Goal: Task Accomplishment & Management: Complete application form

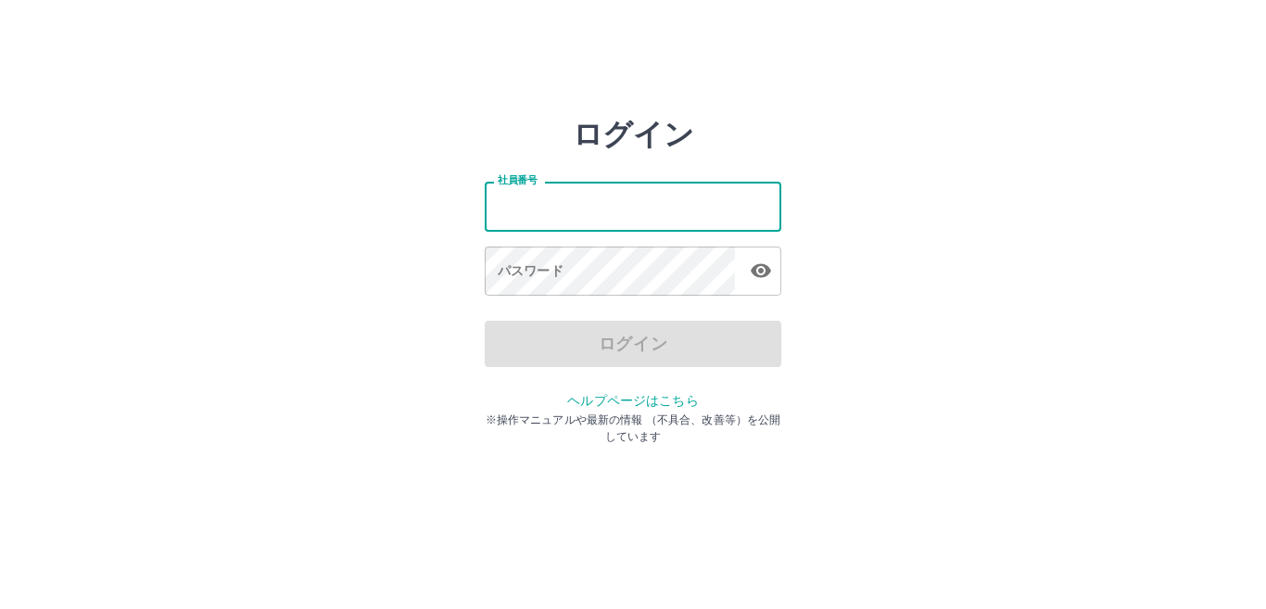
click at [642, 211] on input "社員番号" at bounding box center [633, 206] width 297 height 49
type input "*******"
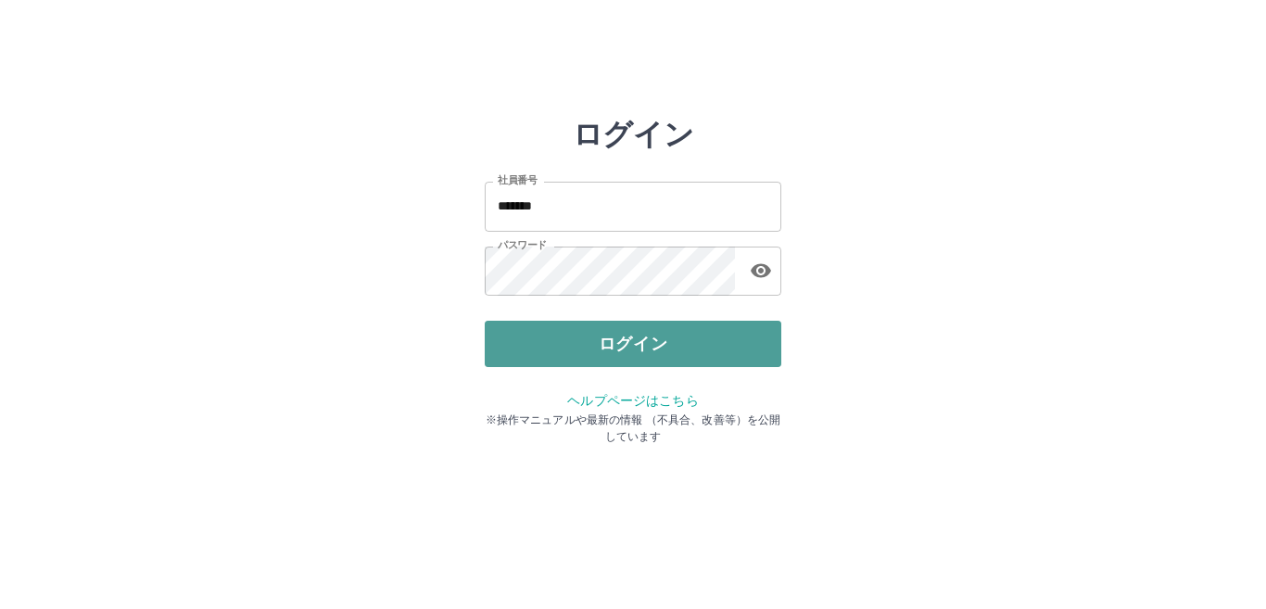
click at [688, 340] on button "ログイン" at bounding box center [633, 344] width 297 height 46
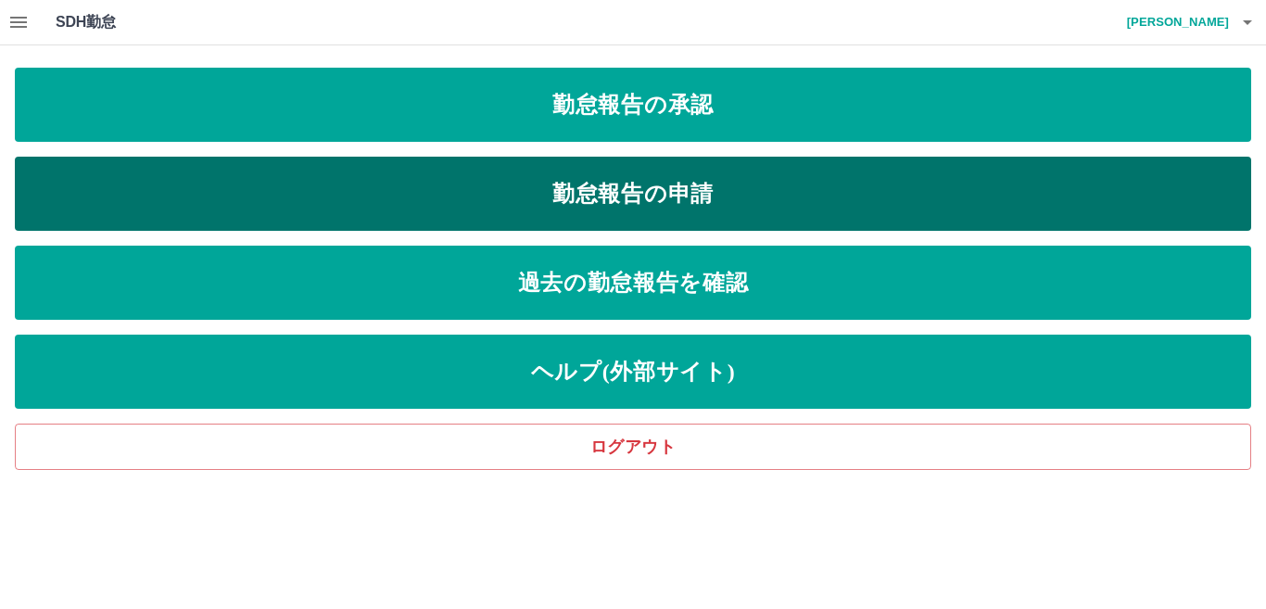
click at [638, 179] on link "勤怠報告の申請" at bounding box center [633, 194] width 1237 height 74
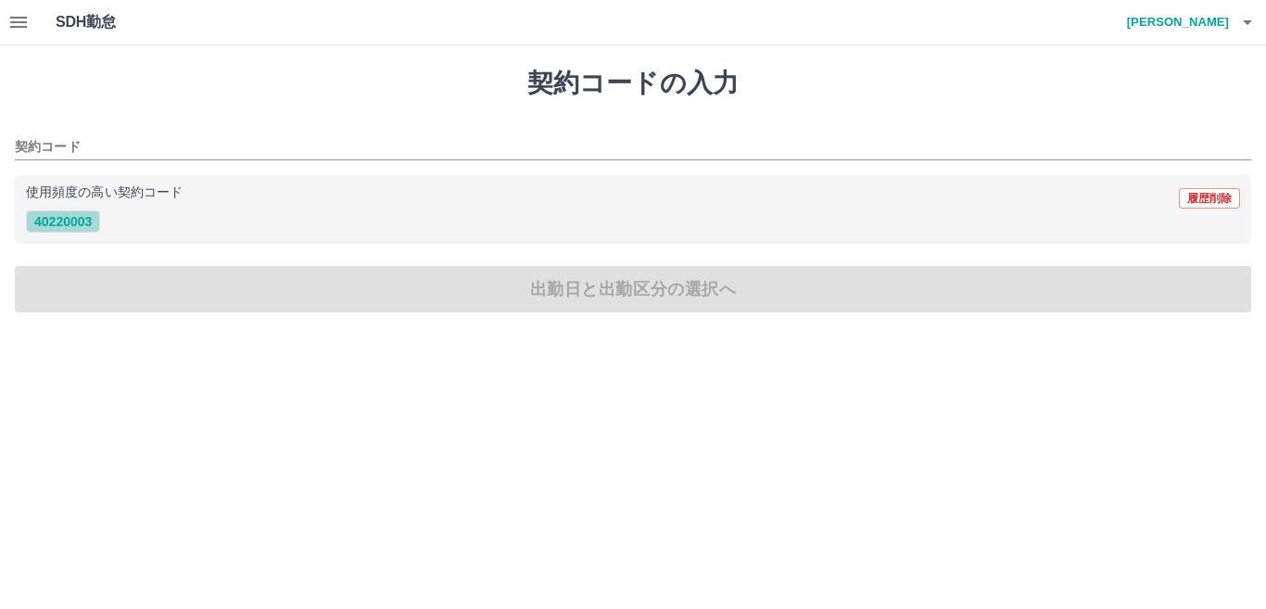
click at [54, 222] on button "40220003" at bounding box center [63, 221] width 74 height 22
type input "********"
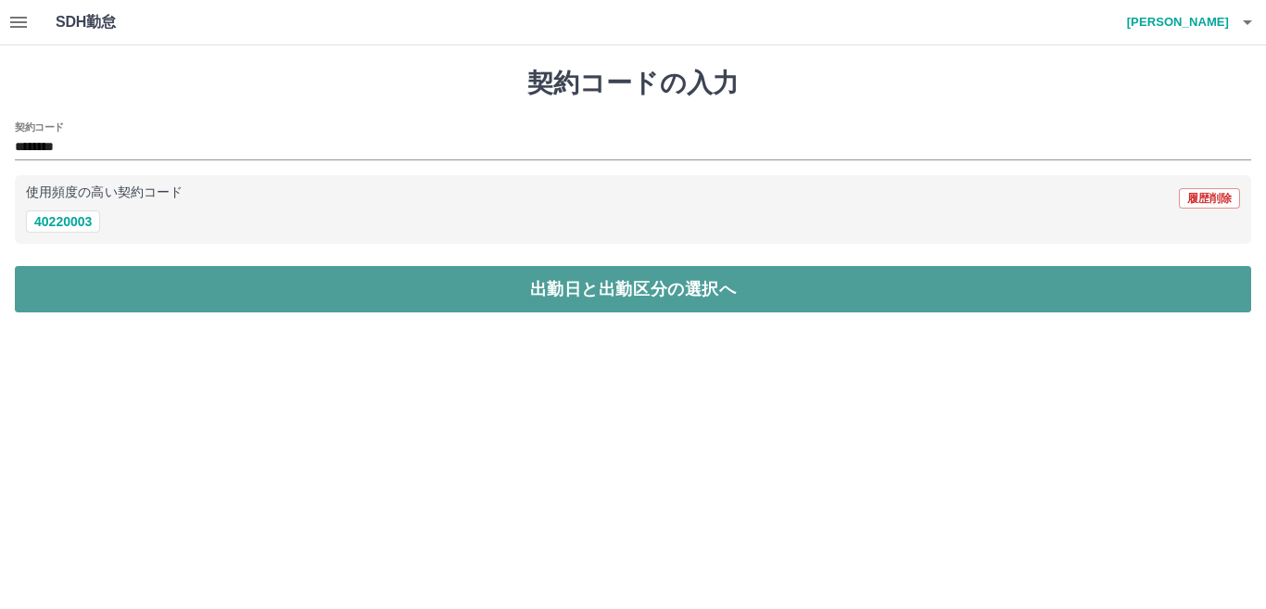
click at [418, 277] on button "出勤日と出勤区分の選択へ" at bounding box center [633, 289] width 1237 height 46
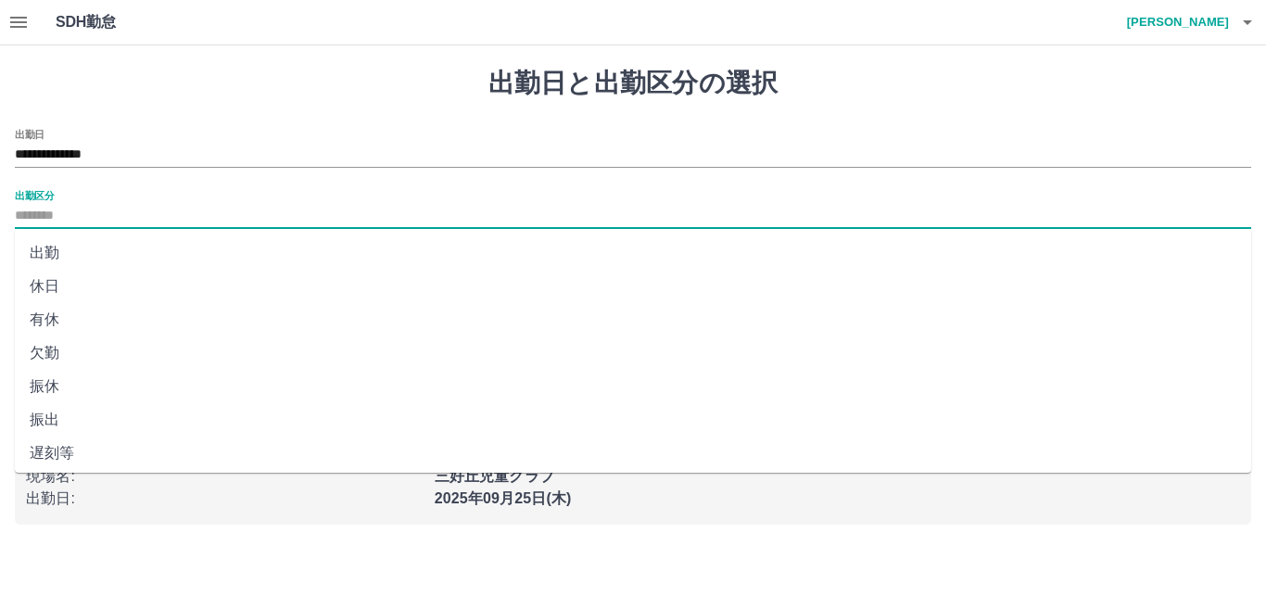
click at [43, 209] on input "出勤区分" at bounding box center [633, 216] width 1237 height 23
click at [45, 239] on li "出勤" at bounding box center [633, 252] width 1237 height 33
type input "**"
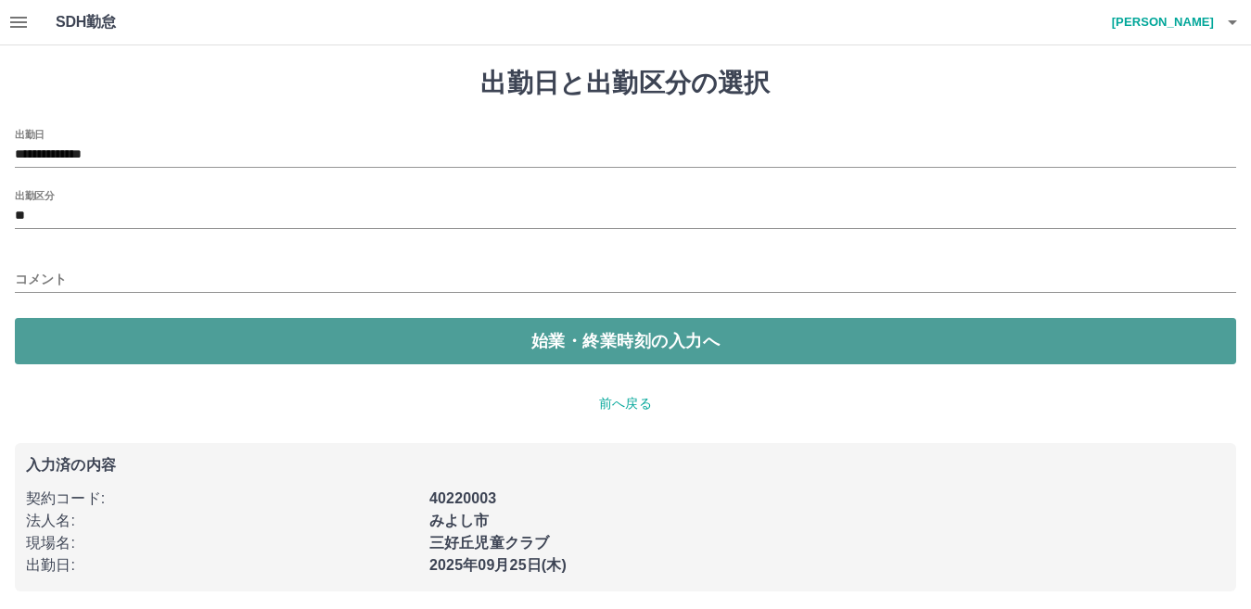
click at [468, 347] on button "始業・終業時刻の入力へ" at bounding box center [625, 341] width 1221 height 46
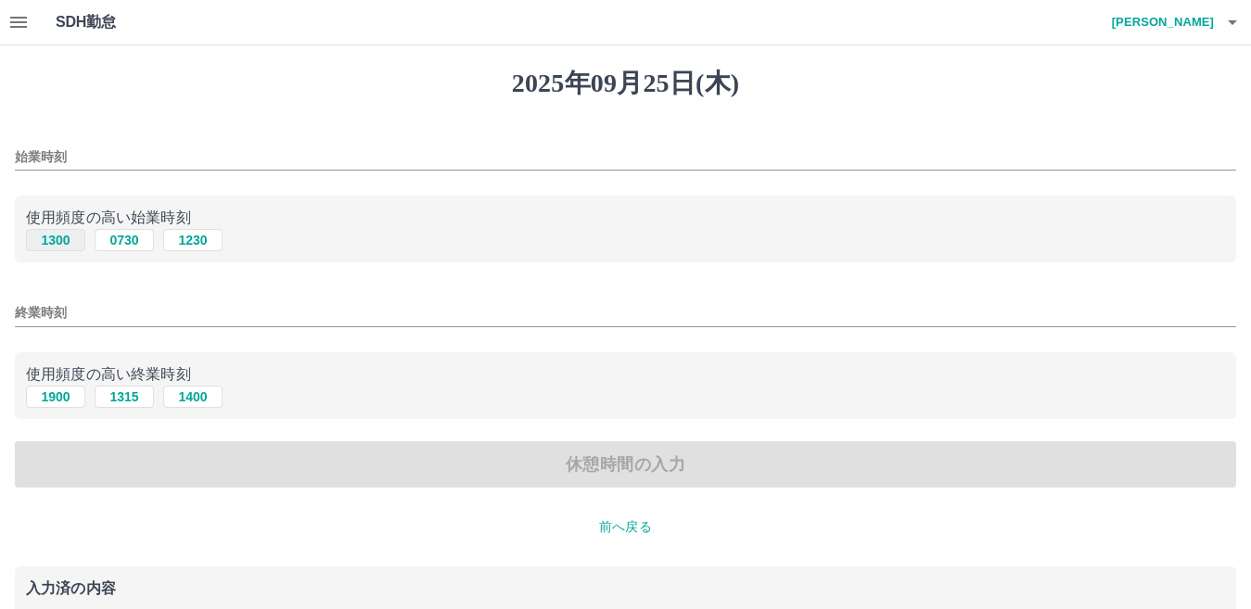
click at [52, 231] on button "1300" at bounding box center [55, 240] width 59 height 22
type input "****"
drag, startPoint x: 59, startPoint y: 396, endPoint x: 142, endPoint y: 422, distance: 86.5
click at [59, 395] on button "1900" at bounding box center [55, 397] width 59 height 22
type input "****"
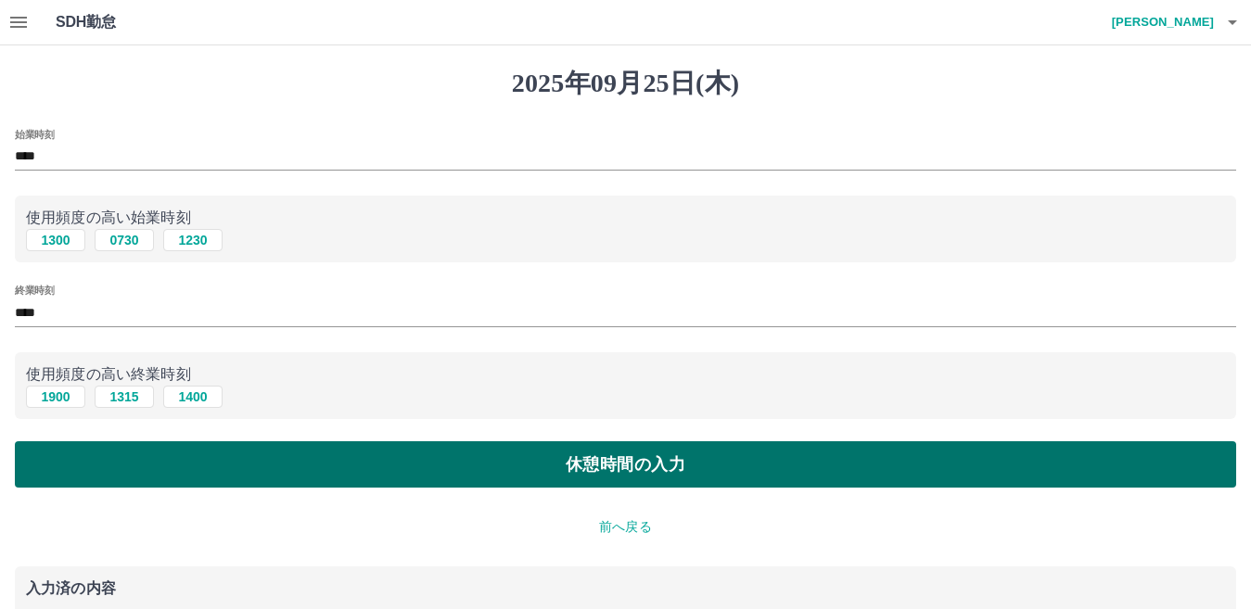
click at [516, 469] on button "休憩時間の入力" at bounding box center [625, 464] width 1221 height 46
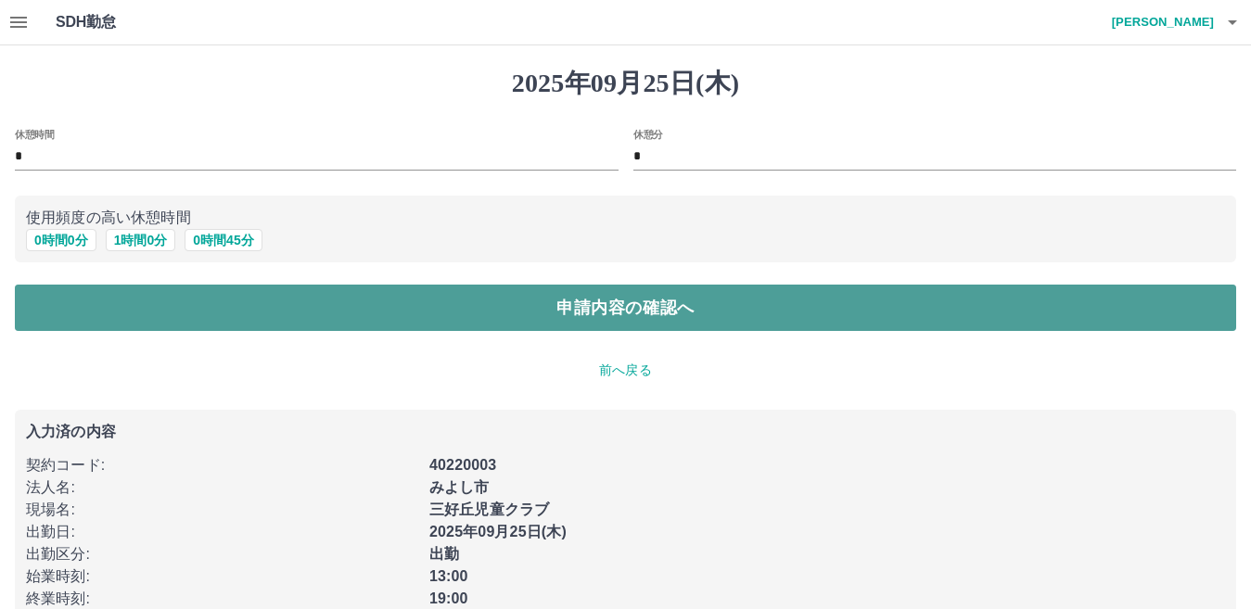
click at [561, 326] on button "申請内容の確認へ" at bounding box center [625, 308] width 1221 height 46
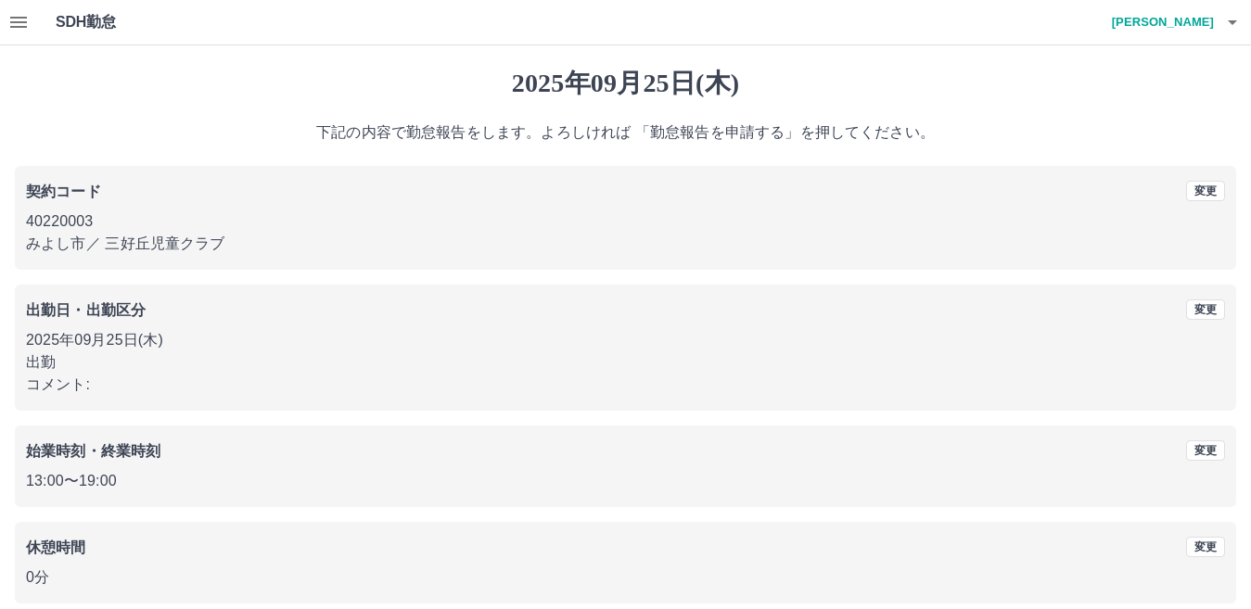
scroll to position [85, 0]
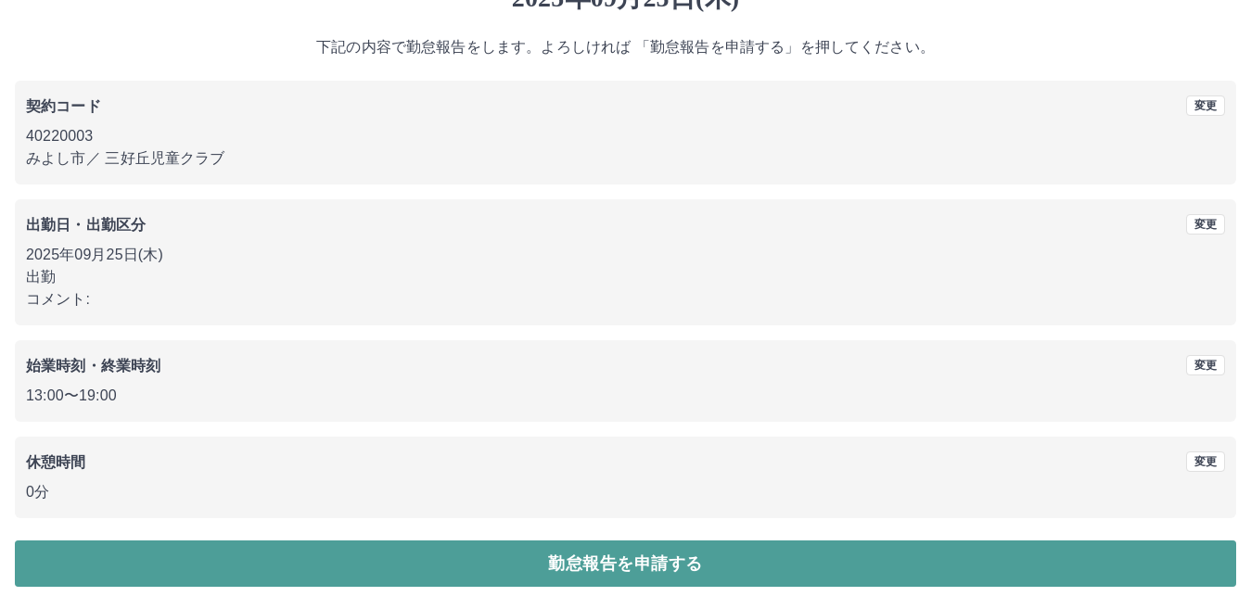
click at [704, 565] on button "勤怠報告を申請する" at bounding box center [625, 563] width 1221 height 46
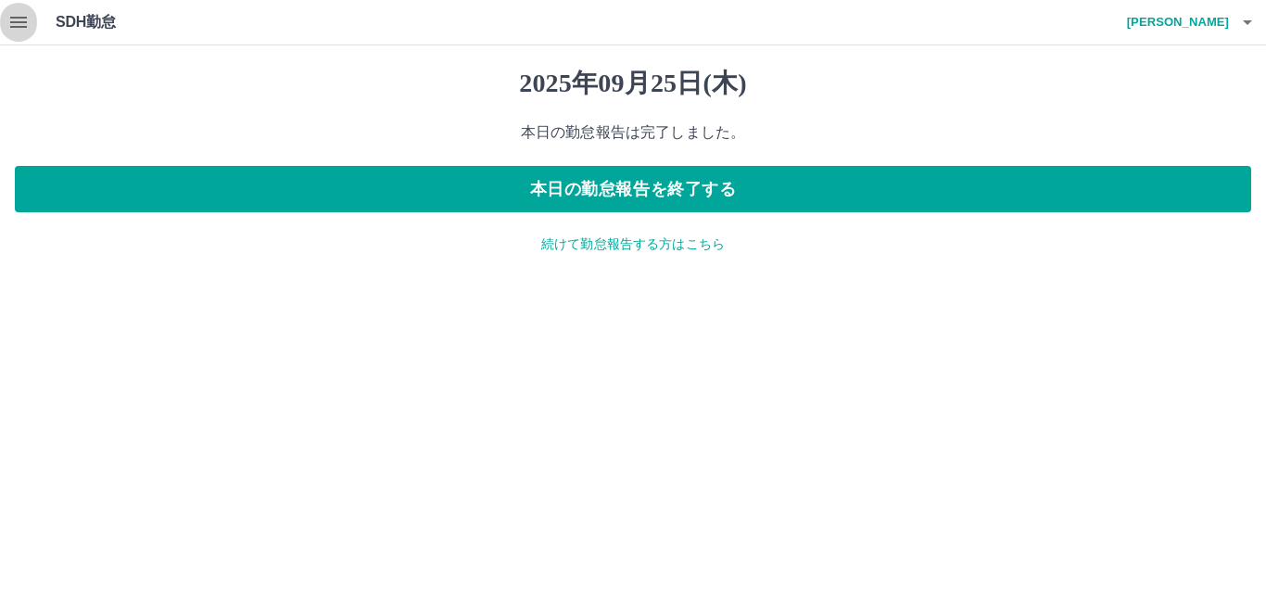
click at [22, 21] on icon "button" at bounding box center [18, 22] width 17 height 11
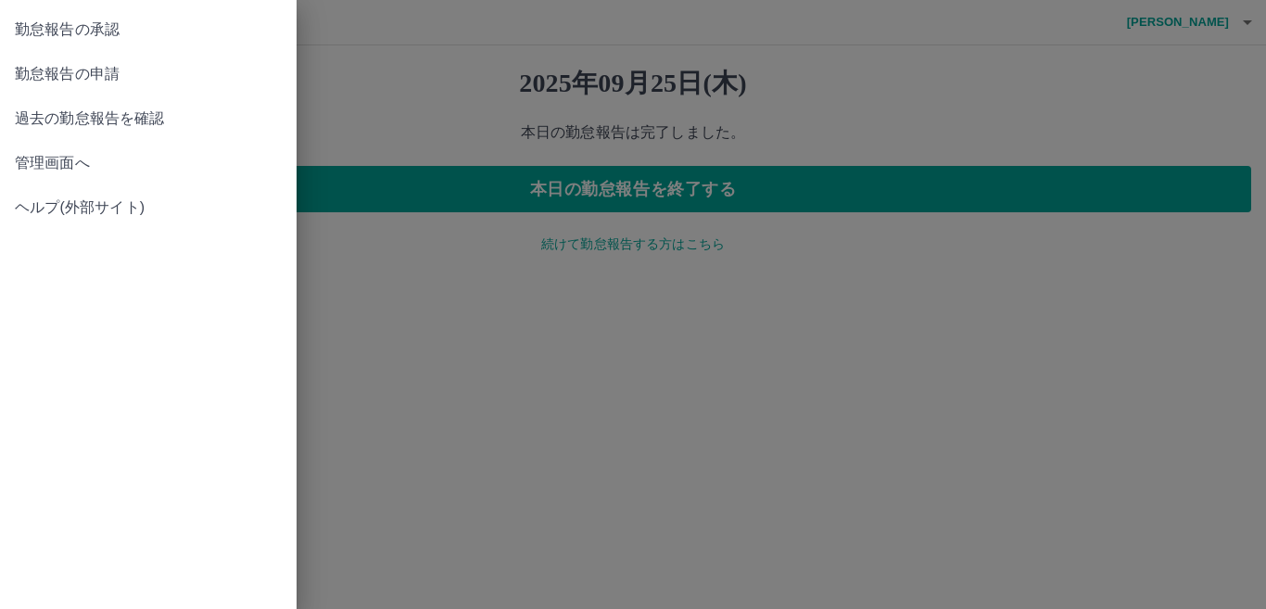
click at [101, 22] on span "勤怠報告の承認" at bounding box center [148, 30] width 267 height 22
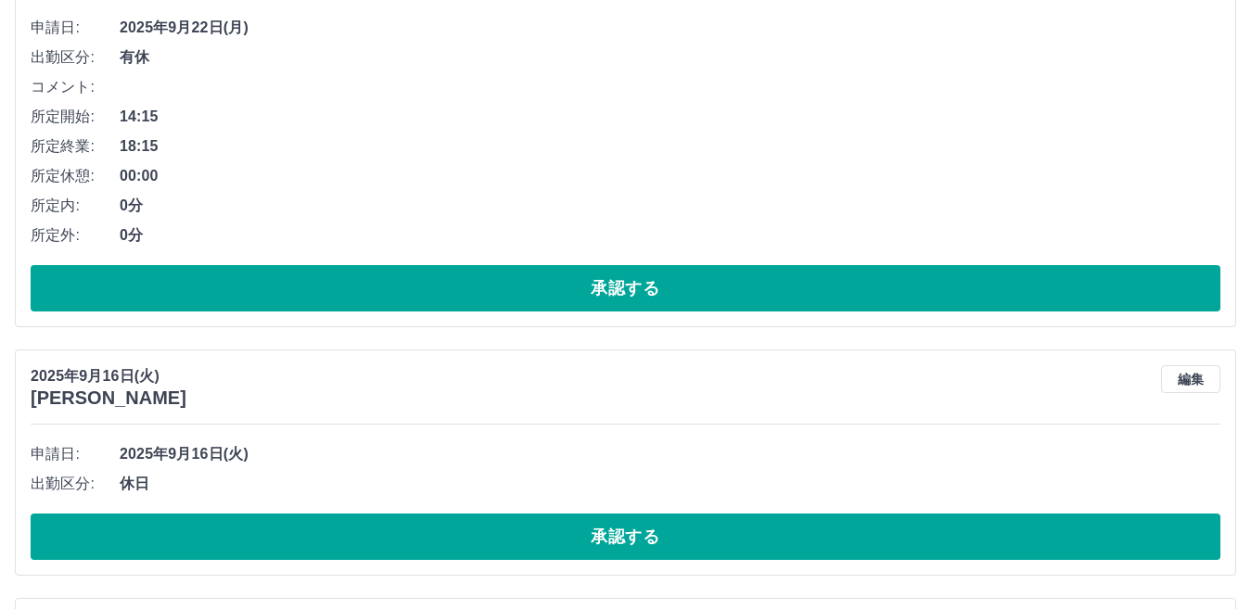
scroll to position [3790, 0]
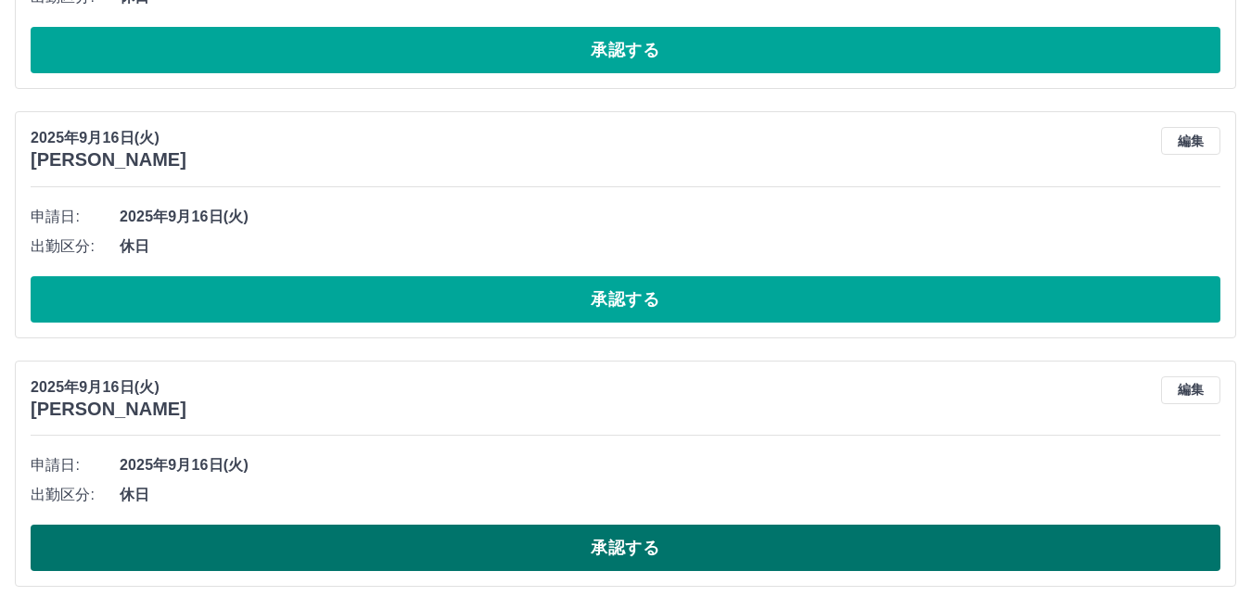
click at [778, 534] on button "承認する" at bounding box center [625, 548] width 1189 height 46
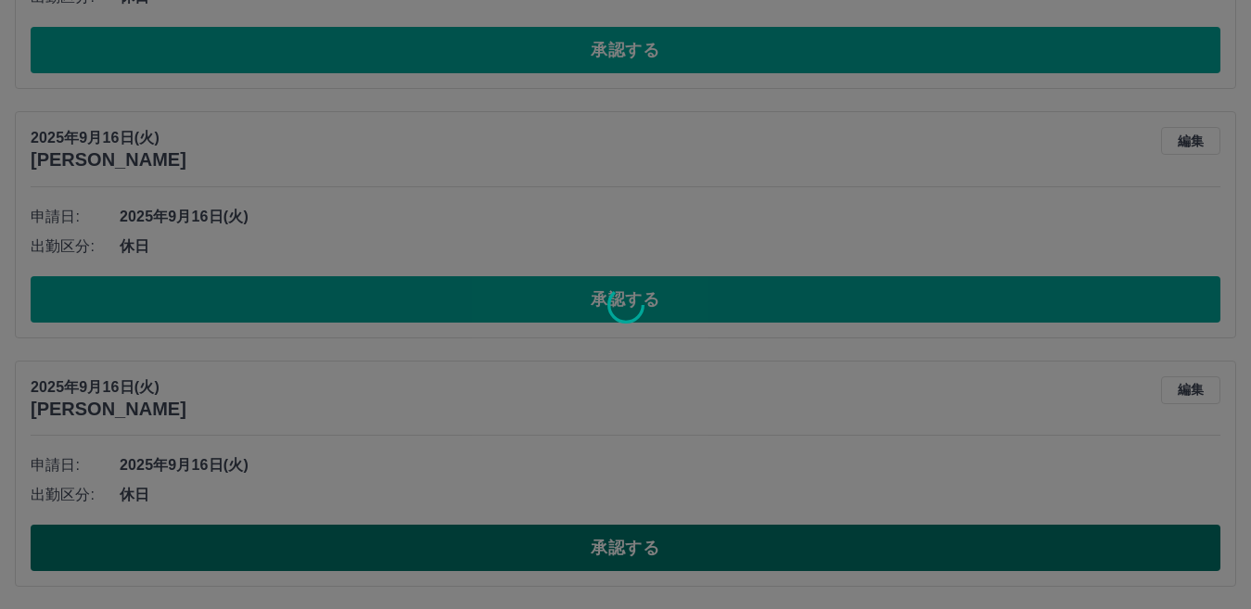
scroll to position [3541, 0]
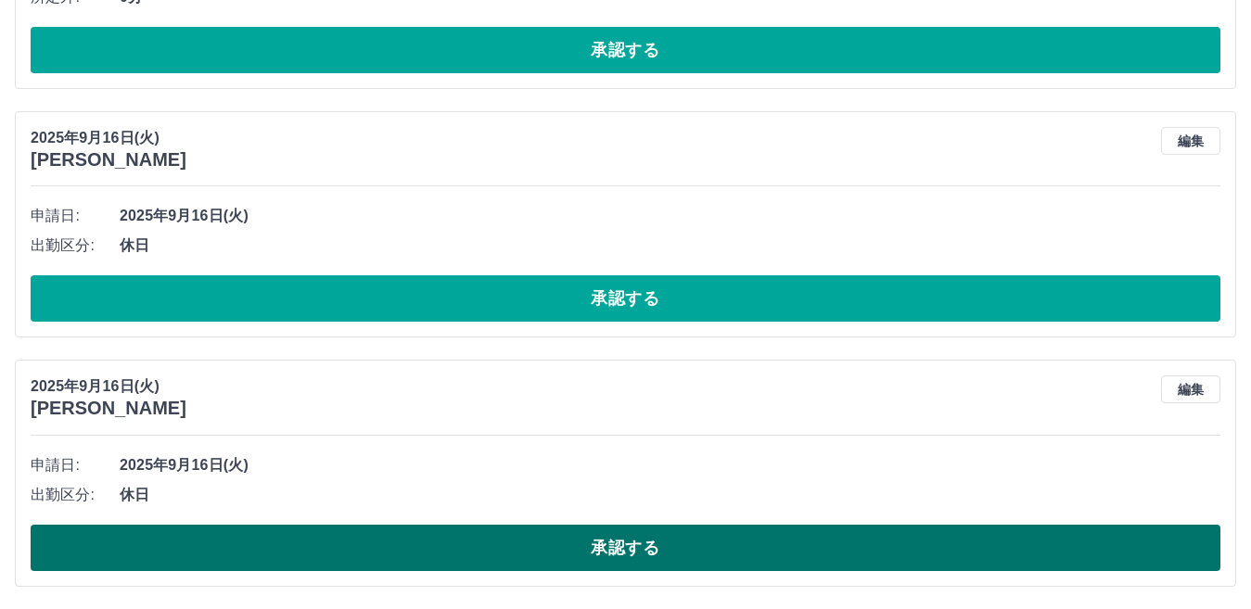
click at [788, 556] on button "承認する" at bounding box center [625, 548] width 1189 height 46
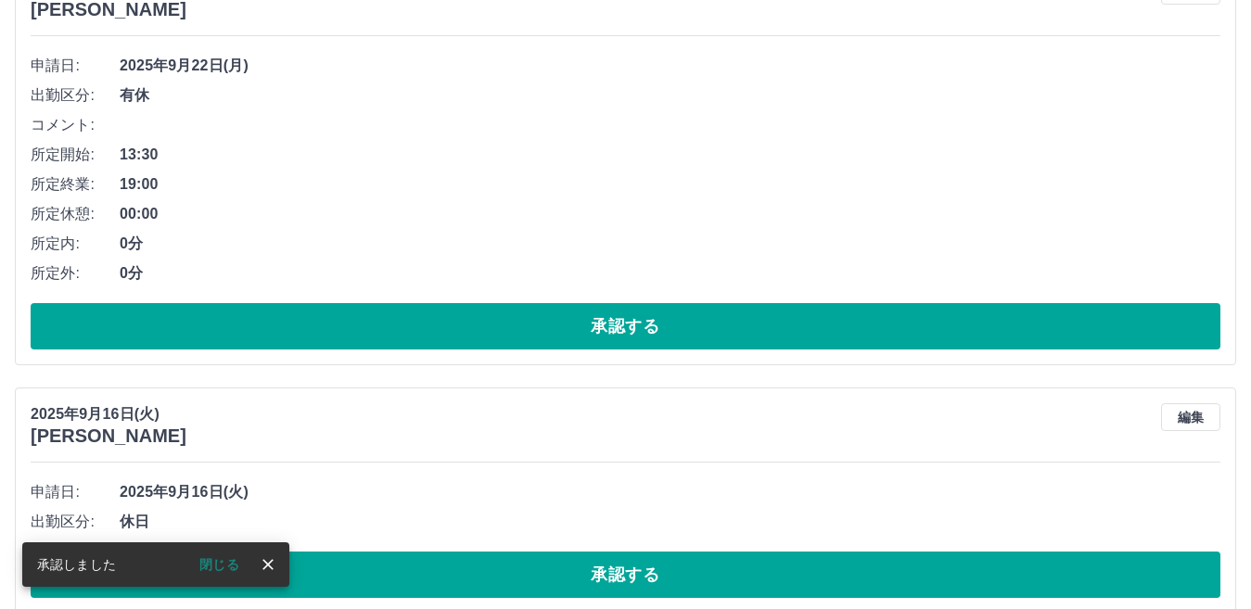
scroll to position [3292, 0]
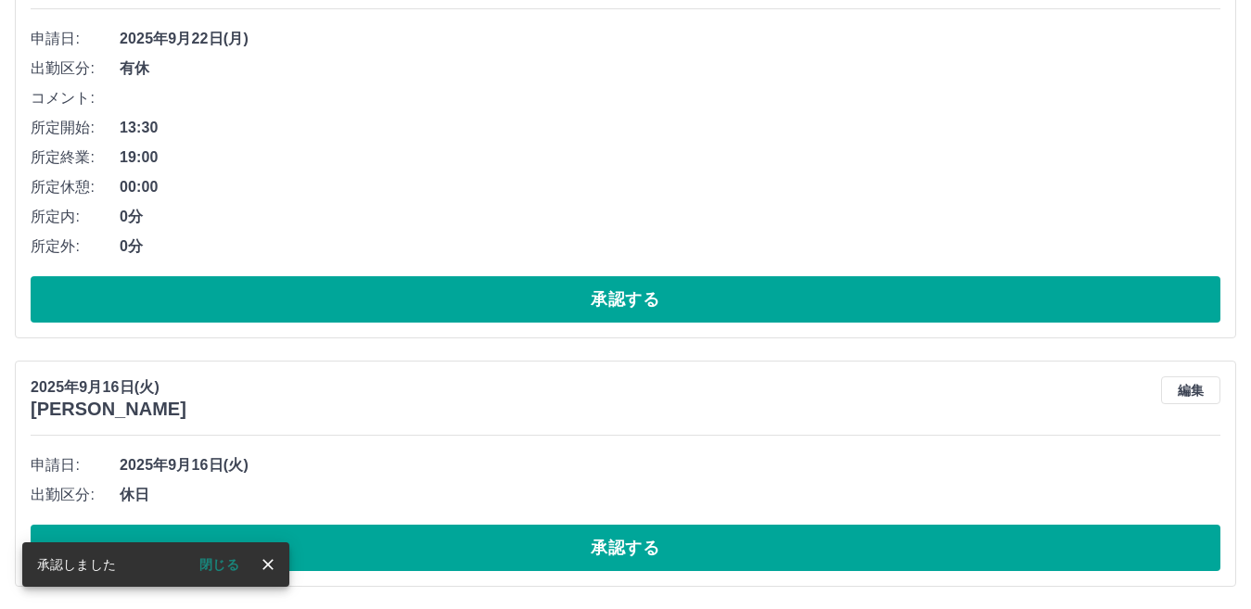
click at [788, 556] on button "承認する" at bounding box center [625, 548] width 1189 height 46
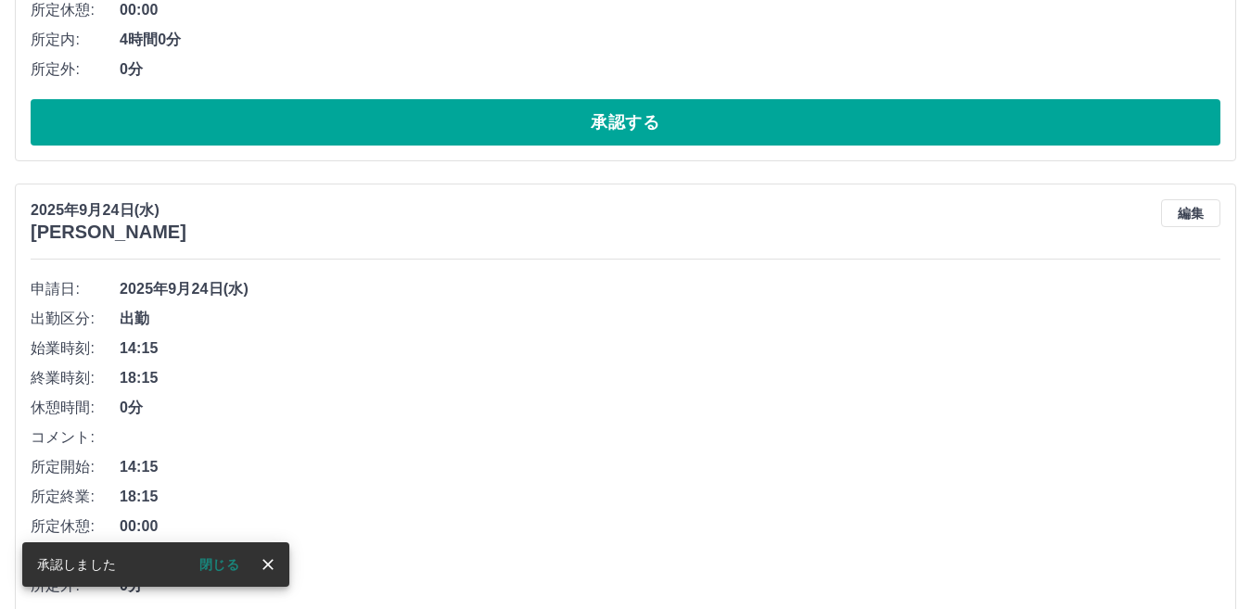
scroll to position [2617, 0]
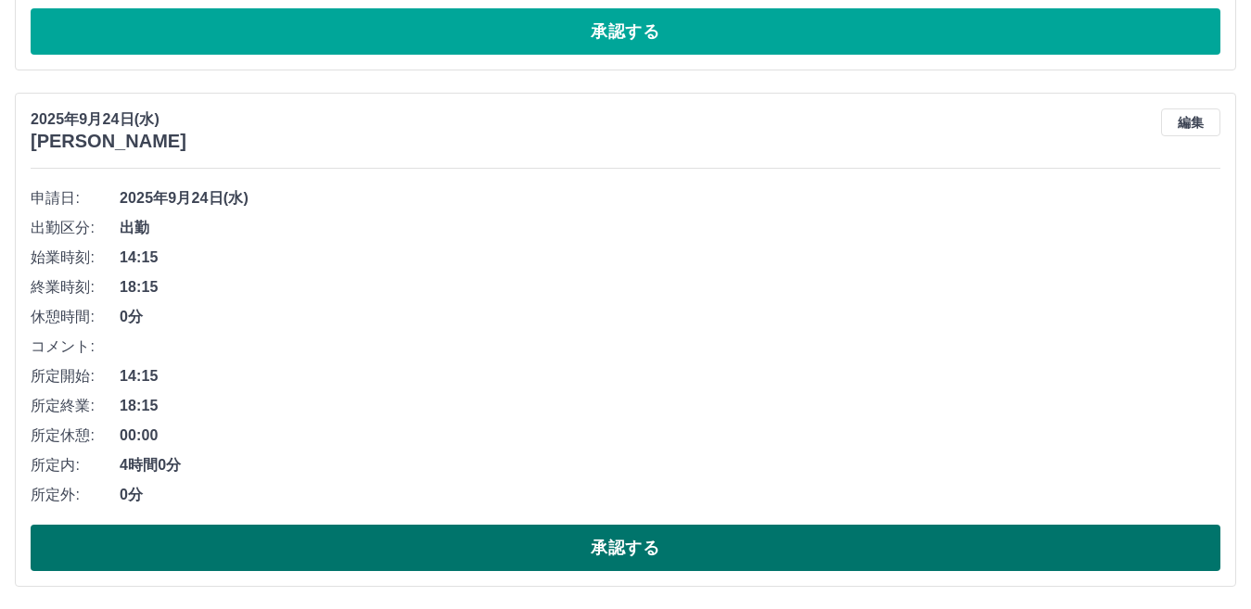
click at [760, 543] on button "承認する" at bounding box center [625, 548] width 1189 height 46
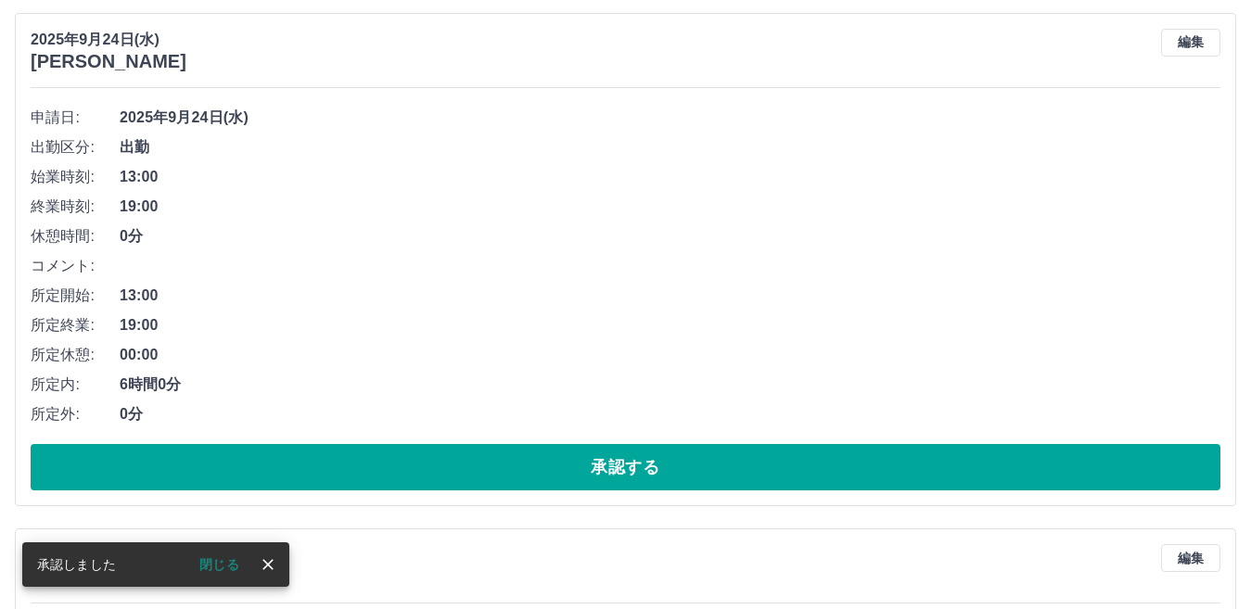
scroll to position [1637, 0]
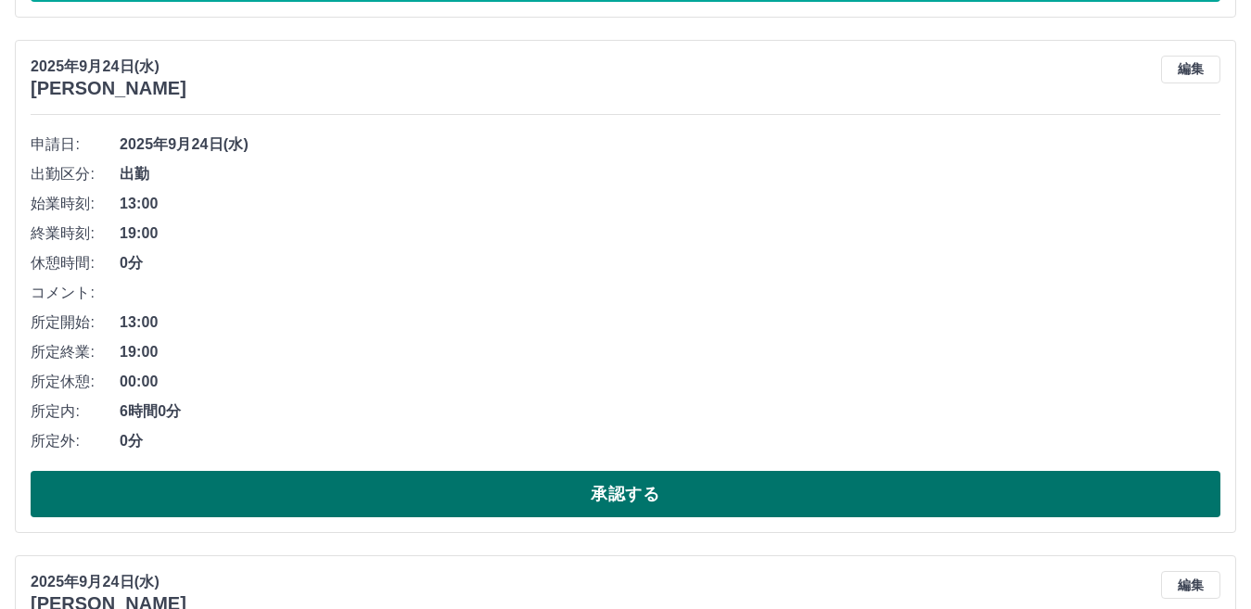
click at [309, 486] on button "承認する" at bounding box center [625, 494] width 1189 height 46
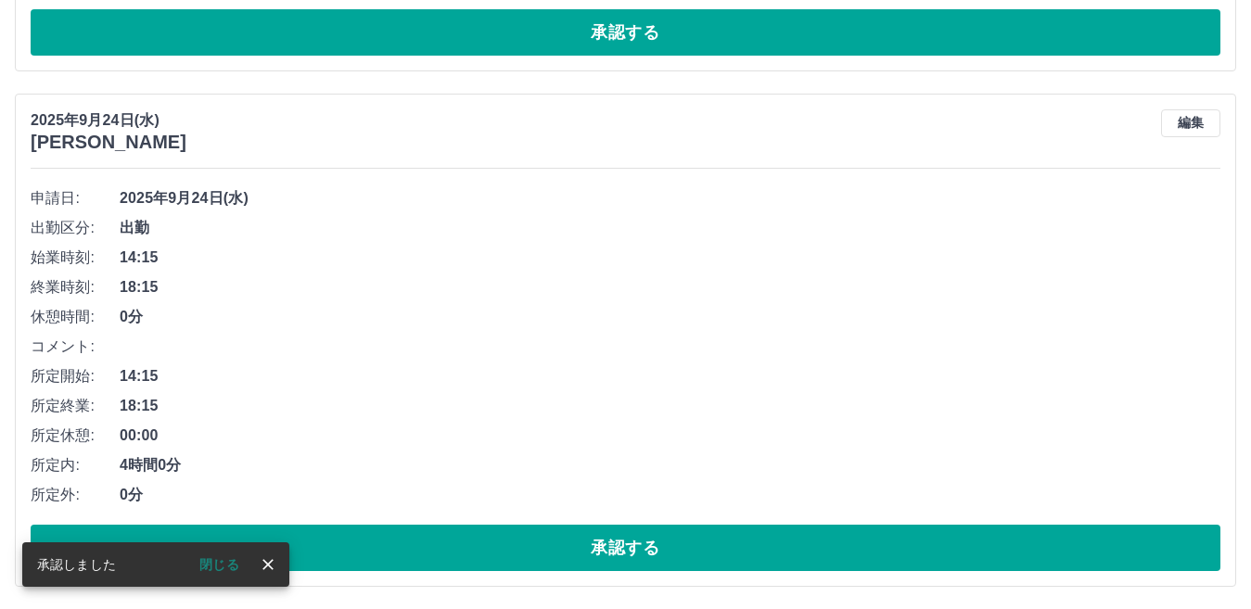
scroll to position [1585, 0]
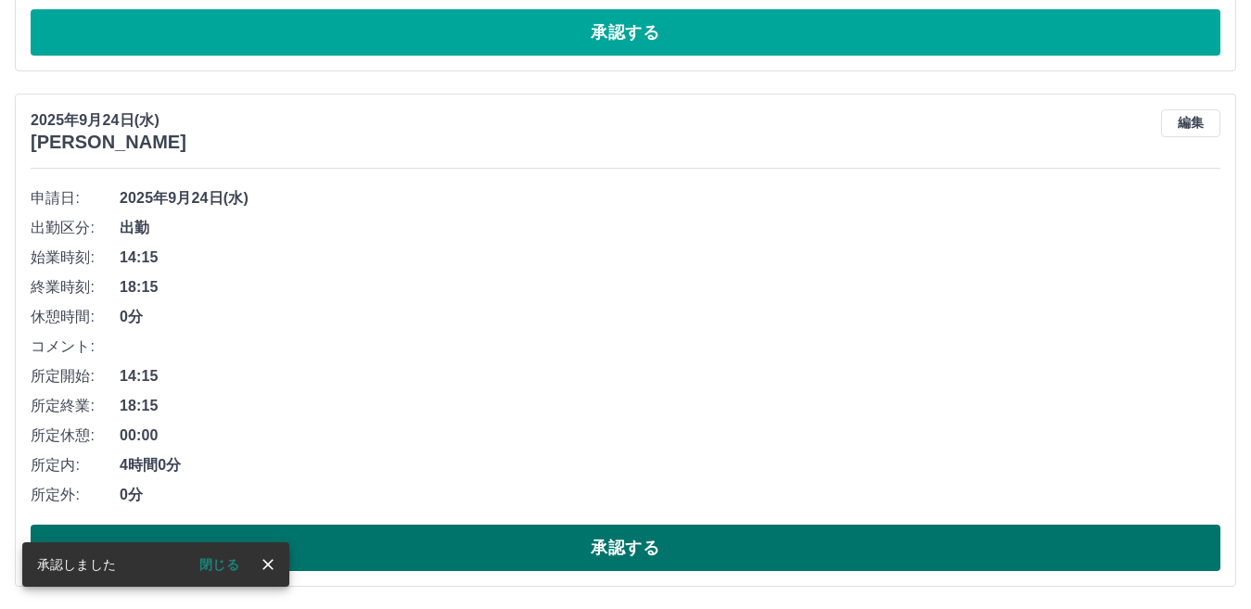
click at [488, 536] on button "承認する" at bounding box center [625, 548] width 1189 height 46
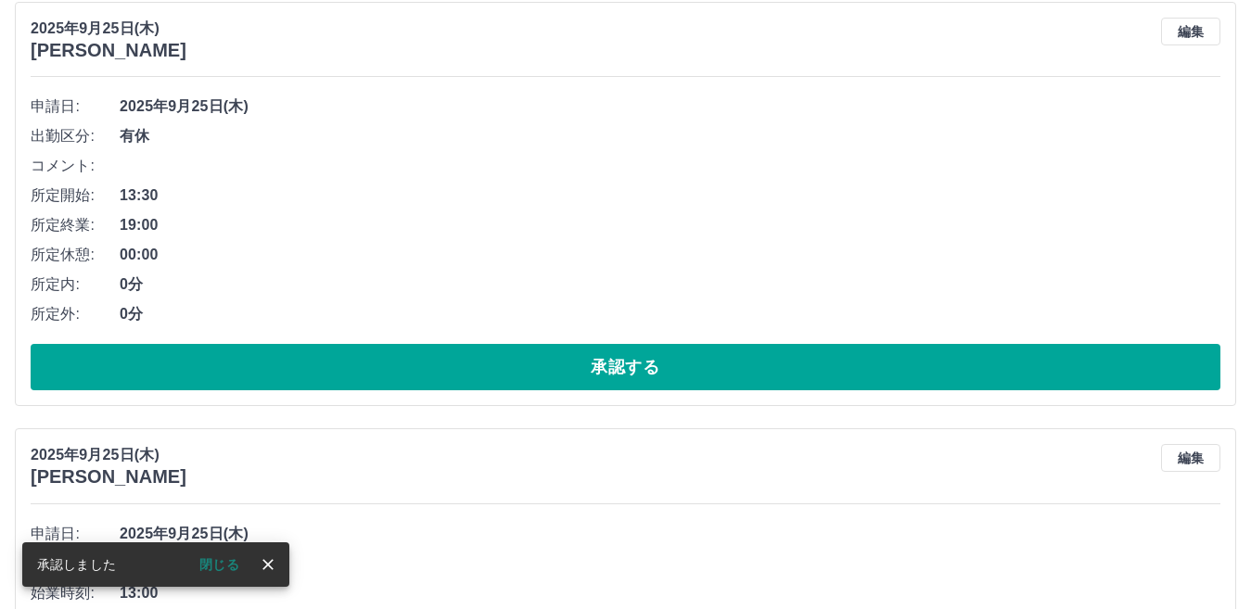
scroll to position [699, 0]
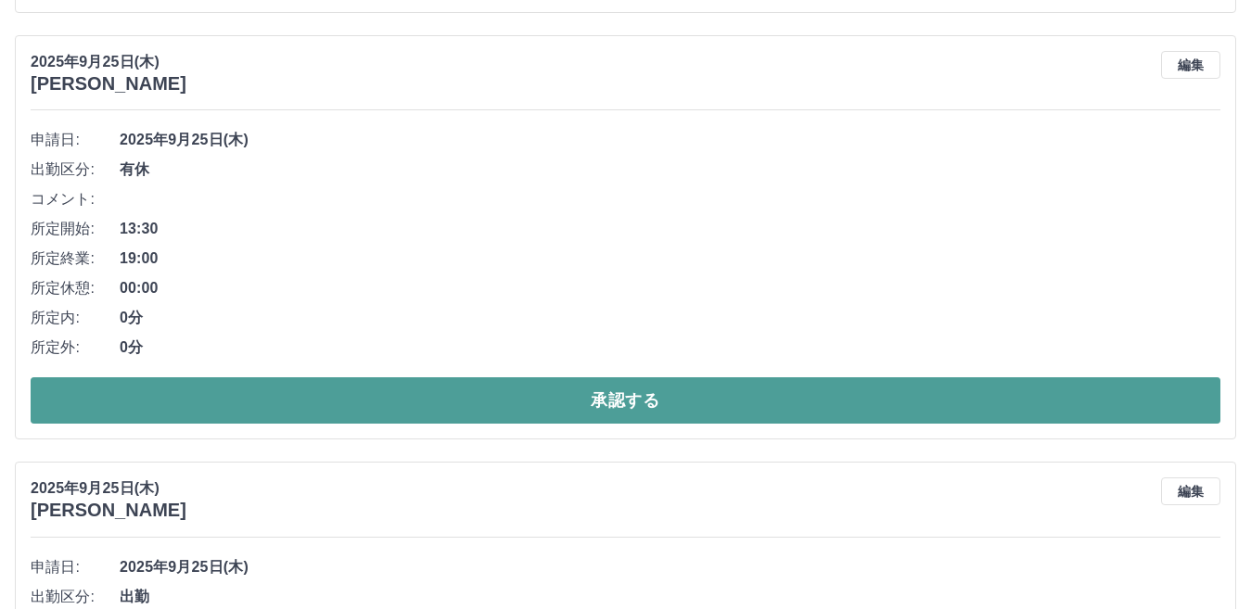
click at [513, 402] on button "承認する" at bounding box center [625, 400] width 1189 height 46
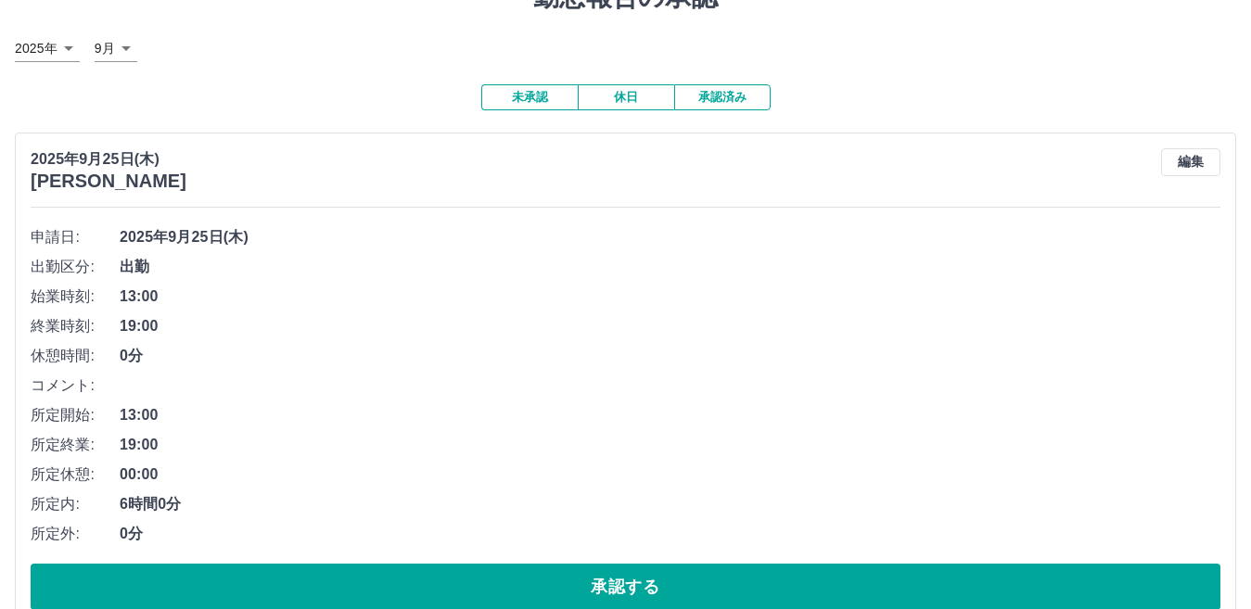
scroll to position [0, 0]
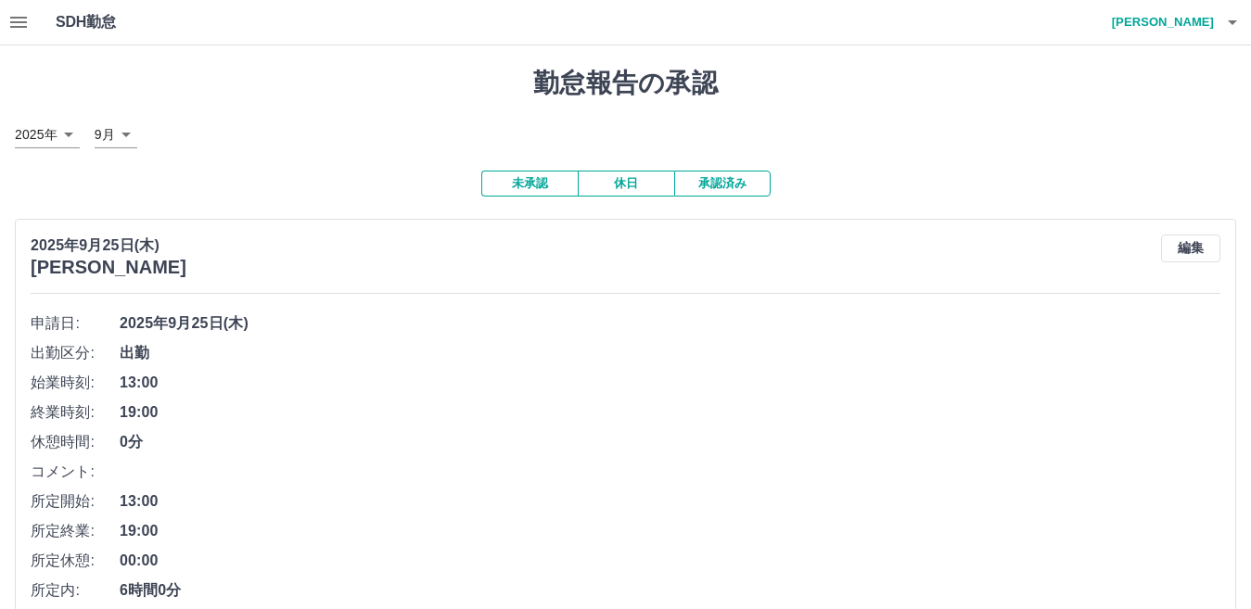
click at [19, 14] on icon "button" at bounding box center [18, 22] width 22 height 22
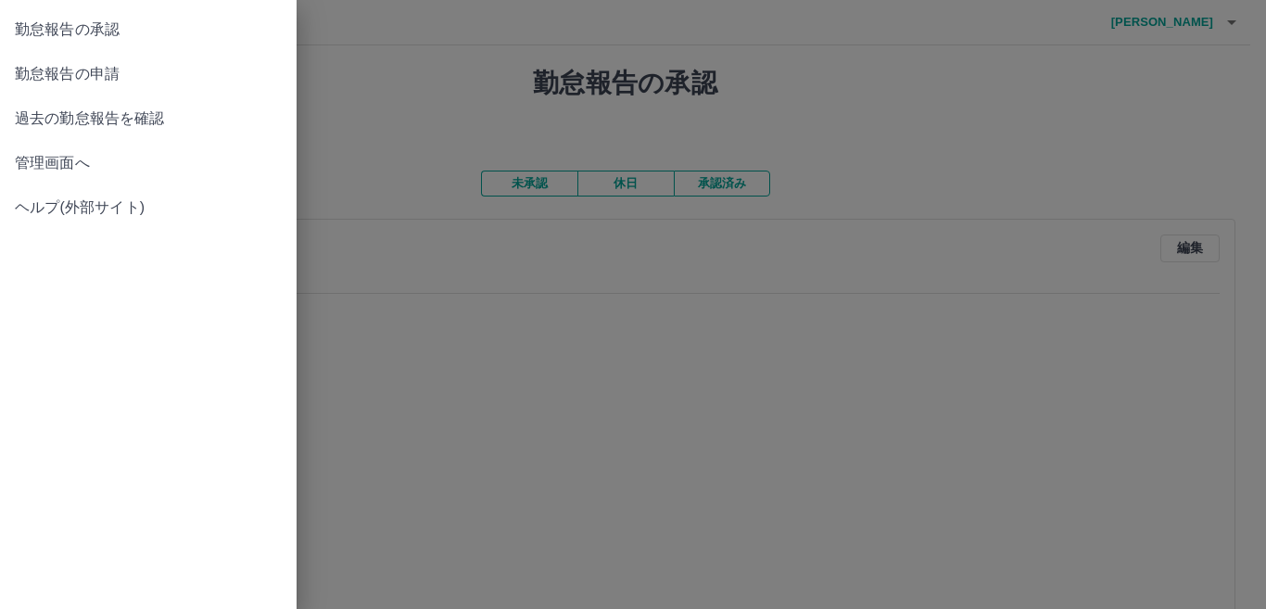
click at [57, 156] on span "管理画面へ" at bounding box center [148, 163] width 267 height 22
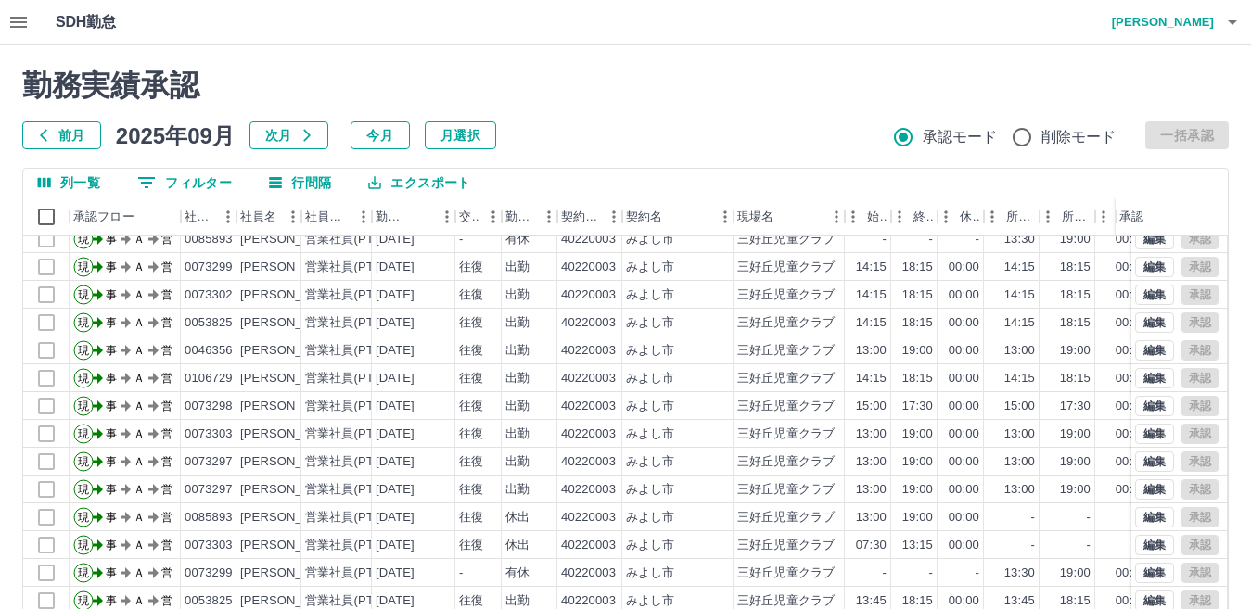
scroll to position [93, 0]
